Goal: Information Seeking & Learning: Learn about a topic

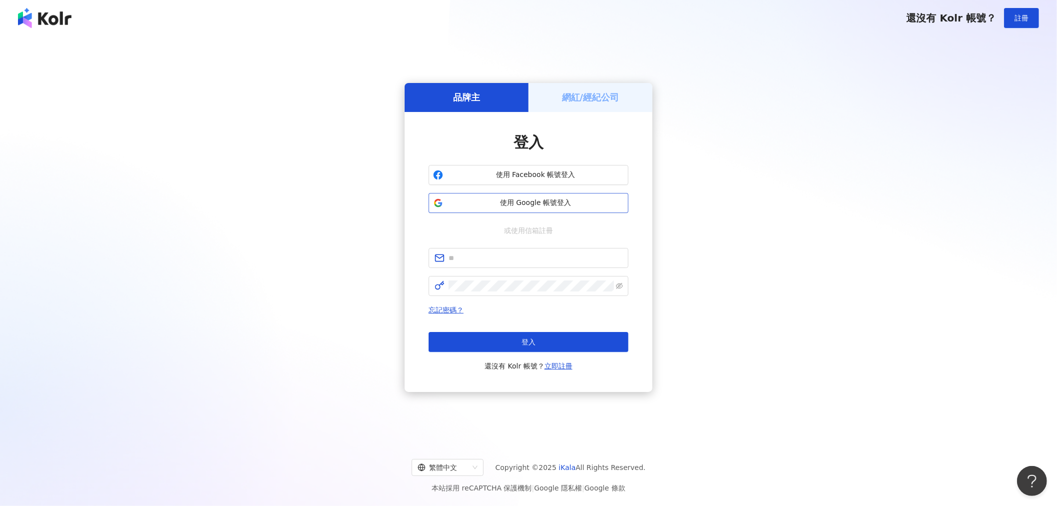
click at [490, 201] on span "使用 Google 帳號登入" at bounding box center [535, 203] width 177 height 10
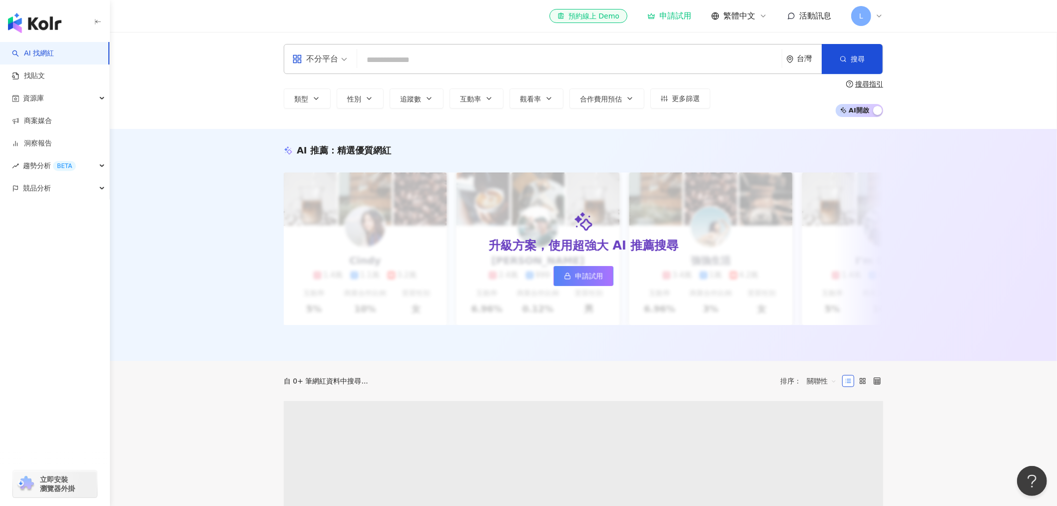
click at [400, 60] on input "search" at bounding box center [569, 59] width 417 height 19
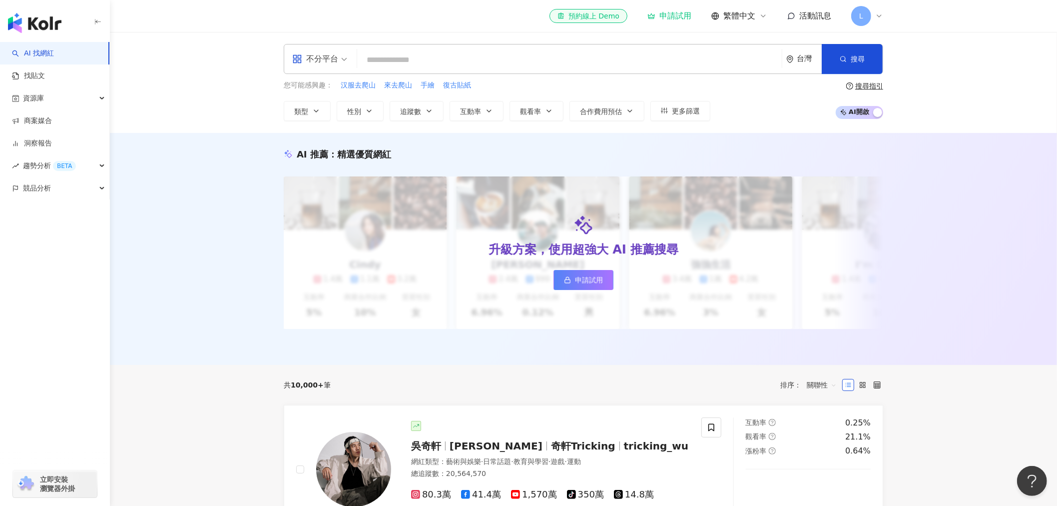
type input "******"
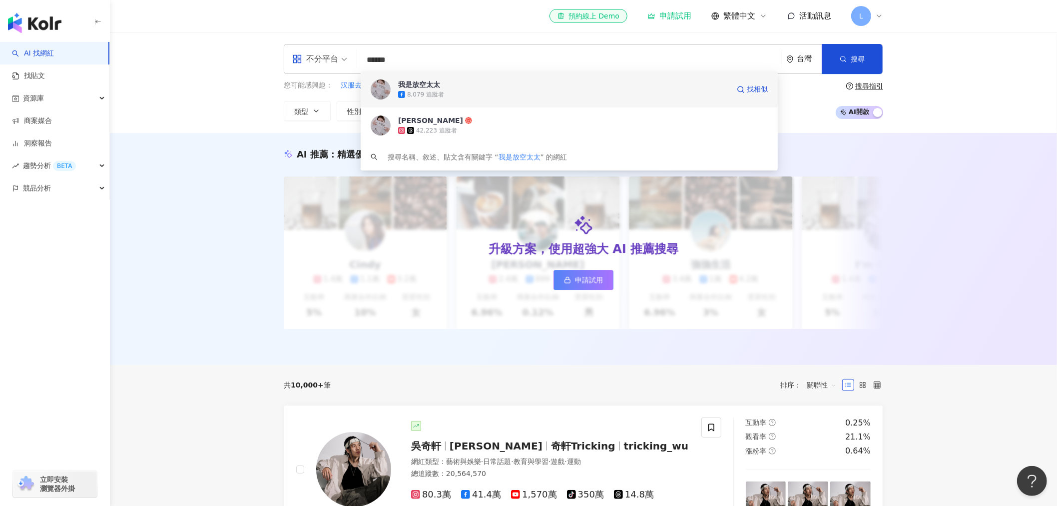
click at [511, 93] on div "8,079 追蹤者" at bounding box center [563, 94] width 331 height 10
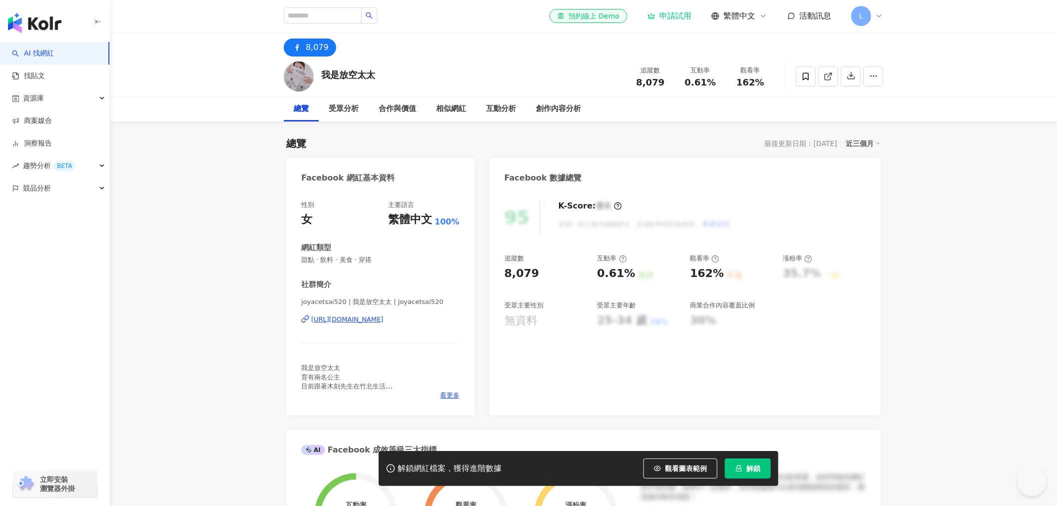
click at [374, 319] on div "[URL][DOMAIN_NAME]" at bounding box center [347, 319] width 72 height 9
click at [458, 394] on span "看更多" at bounding box center [449, 395] width 19 height 9
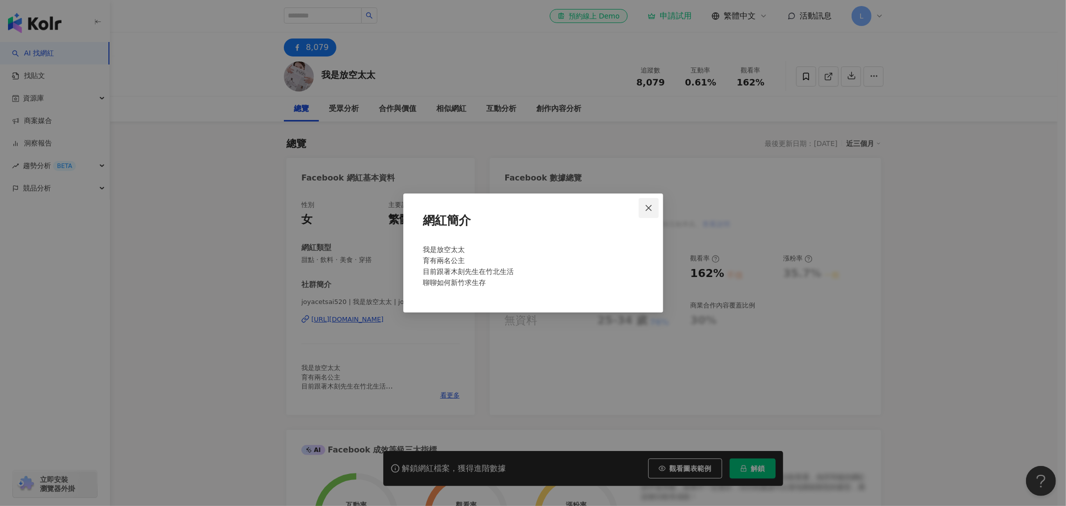
click at [648, 205] on icon "close" at bounding box center [648, 208] width 8 height 8
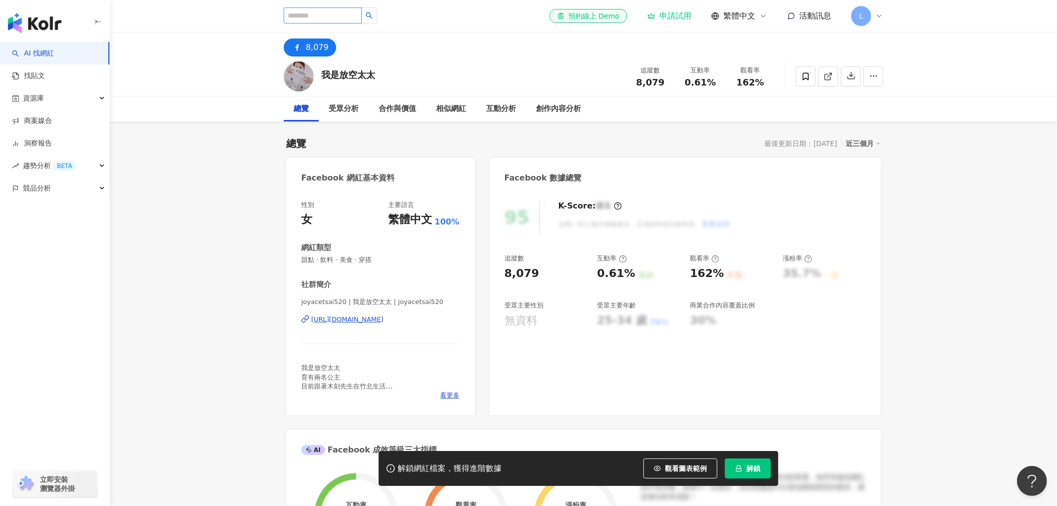
click at [335, 15] on input "search" at bounding box center [323, 15] width 78 height 16
paste input "**********"
type input "**********"
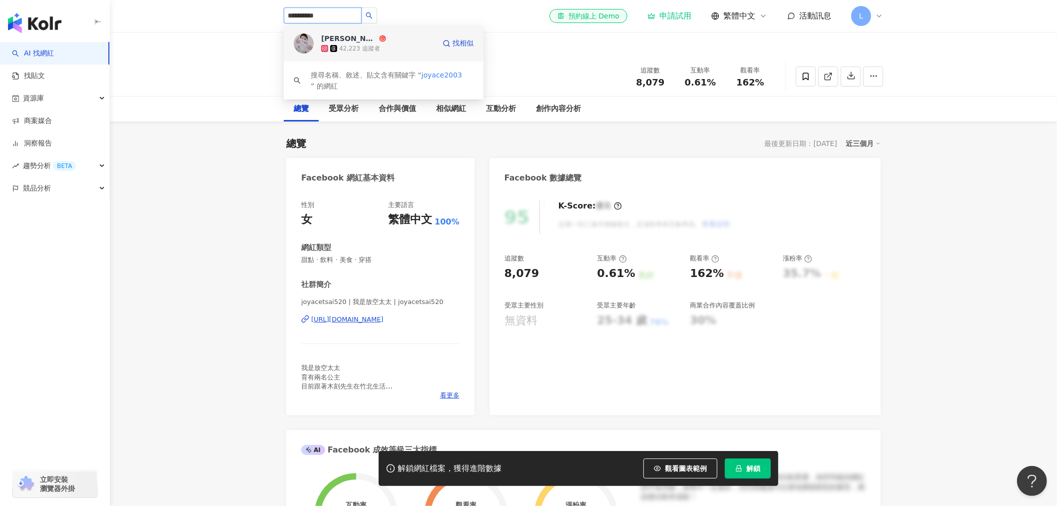
click at [399, 47] on div "42,223 追蹤者" at bounding box center [378, 48] width 114 height 10
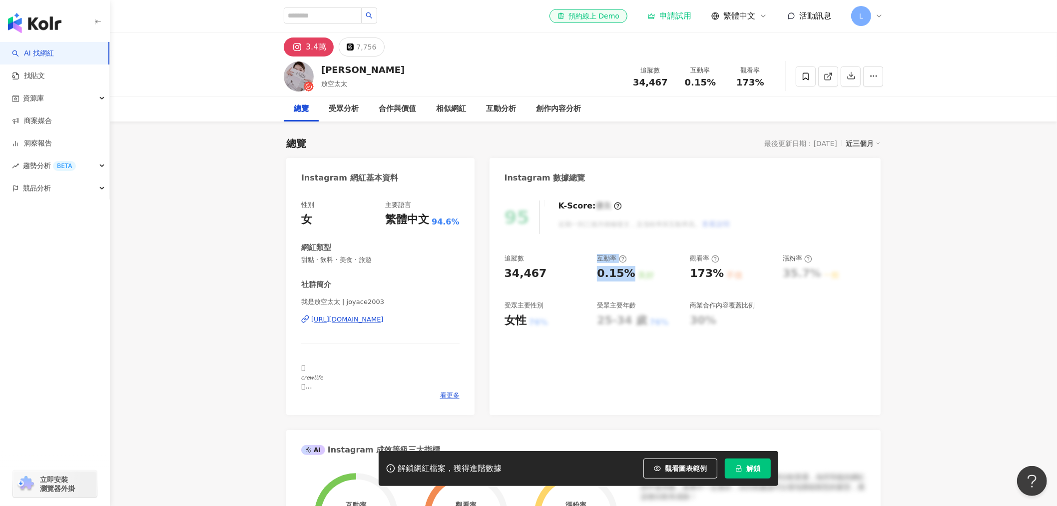
drag, startPoint x: 592, startPoint y: 272, endPoint x: 627, endPoint y: 273, distance: 35.0
click at [627, 273] on div "追蹤數 34,467 互動率 0.15% 良好 觀看率 173% 不佳 漲粉率 35.7% 一般 受眾主要性別 女性 76% 受眾主要年齡 25-34 歲 7…" at bounding box center [685, 291] width 361 height 74
drag, startPoint x: 618, startPoint y: 279, endPoint x: 629, endPoint y: 278, distance: 11.0
click at [619, 279] on div "0.15%" at bounding box center [616, 273] width 38 height 15
click at [629, 279] on div "0.15%" at bounding box center [616, 273] width 38 height 15
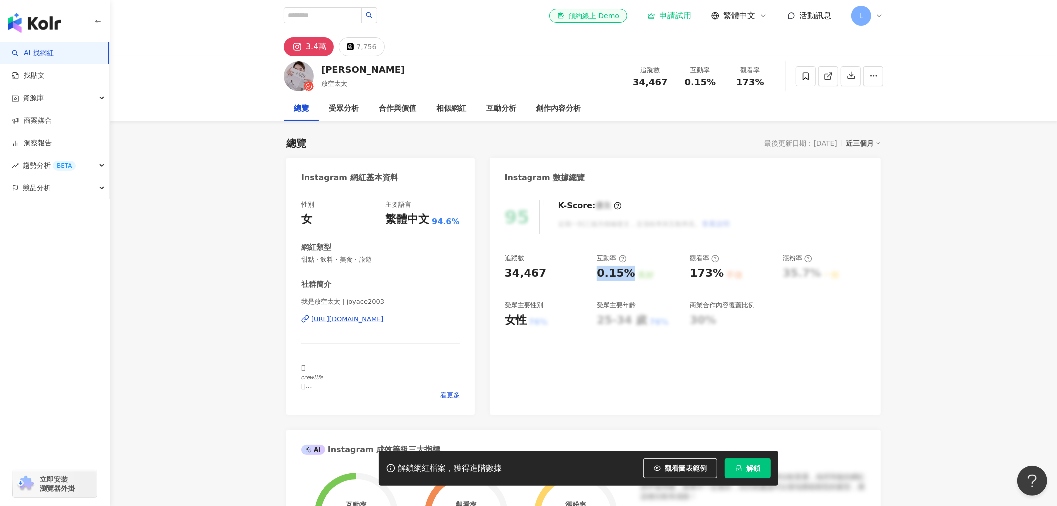
drag, startPoint x: 626, startPoint y: 275, endPoint x: 597, endPoint y: 274, distance: 29.0
click at [597, 274] on div "0.15%" at bounding box center [616, 273] width 38 height 15
copy div "0.15%"
drag, startPoint x: 691, startPoint y: 274, endPoint x: 720, endPoint y: 275, distance: 29.0
click at [720, 275] on div "173% 不佳" at bounding box center [731, 273] width 83 height 15
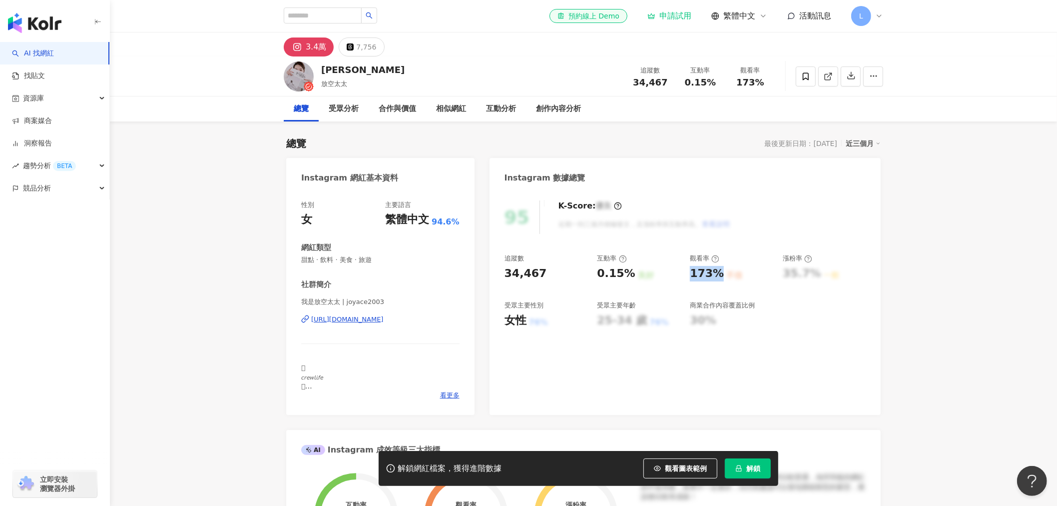
copy div "173%"
